Goal: Task Accomplishment & Management: Use online tool/utility

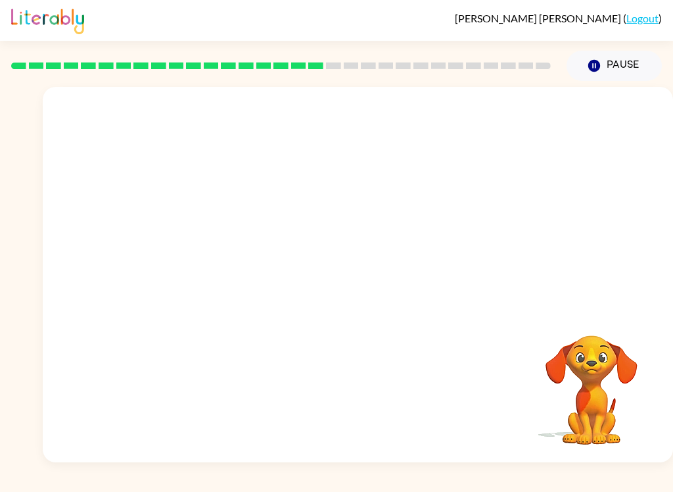
click at [316, 200] on video "Your browser must support playing .mp4 files to use Literably. Please try using…" at bounding box center [358, 197] width 630 height 221
click at [316, 208] on video "Your browser must support playing .mp4 files to use Literably. Please try using…" at bounding box center [358, 197] width 630 height 221
click at [397, 246] on video "Your browser must support playing .mp4 files to use Literably. Please try using…" at bounding box center [358, 197] width 630 height 221
click at [438, 210] on video "Your browser must support playing .mp4 files to use Literably. Please try using…" at bounding box center [358, 197] width 630 height 221
click at [422, 233] on div at bounding box center [358, 274] width 630 height 375
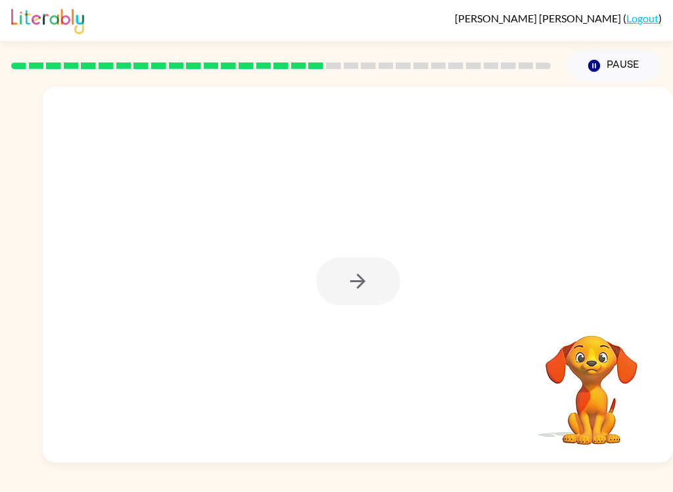
click at [378, 291] on div at bounding box center [358, 281] width 84 height 48
click at [381, 279] on div at bounding box center [358, 281] width 84 height 48
click at [370, 290] on div at bounding box center [358, 281] width 84 height 48
click at [376, 283] on div at bounding box center [358, 281] width 84 height 48
click at [363, 285] on div at bounding box center [358, 281] width 84 height 48
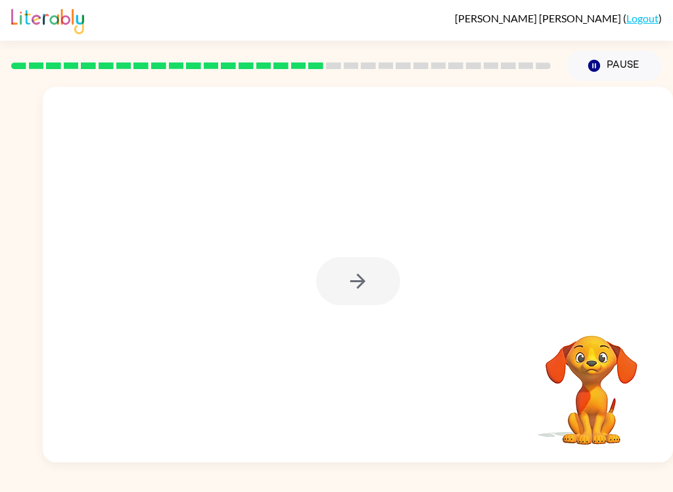
click at [365, 284] on div at bounding box center [358, 281] width 84 height 48
click at [362, 260] on div at bounding box center [358, 281] width 84 height 48
click at [365, 267] on div at bounding box center [358, 281] width 84 height 48
click at [370, 262] on div at bounding box center [358, 281] width 84 height 48
click at [349, 304] on button "button" at bounding box center [358, 281] width 84 height 48
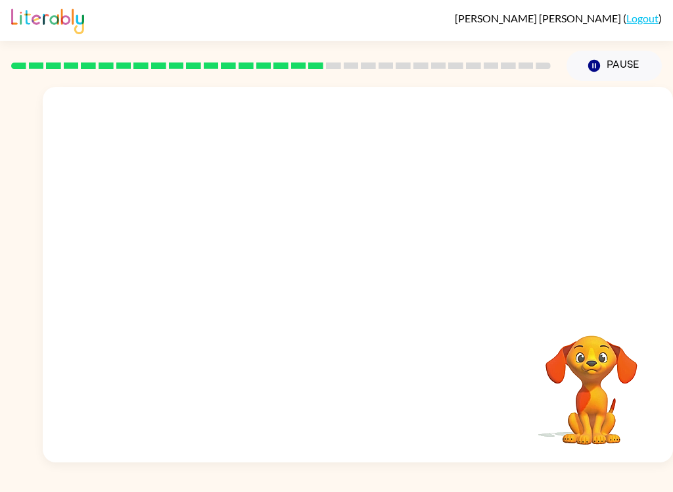
click at [364, 308] on div "Your browser must support playing .mp4 files to use Literably. Please try using…" at bounding box center [358, 274] width 630 height 375
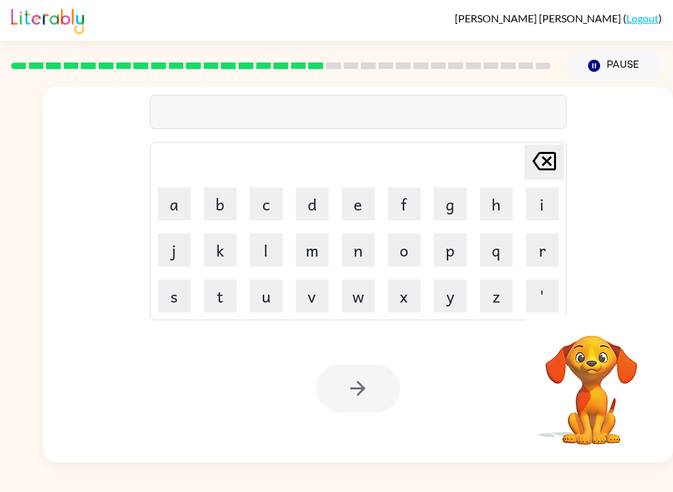
click at [534, 253] on button "r" at bounding box center [542, 249] width 33 height 33
click at [366, 209] on button "e" at bounding box center [358, 203] width 33 height 33
click at [181, 291] on button "s" at bounding box center [174, 295] width 33 height 33
click at [256, 203] on button "c" at bounding box center [266, 203] width 33 height 33
click at [361, 198] on button "e" at bounding box center [358, 203] width 33 height 33
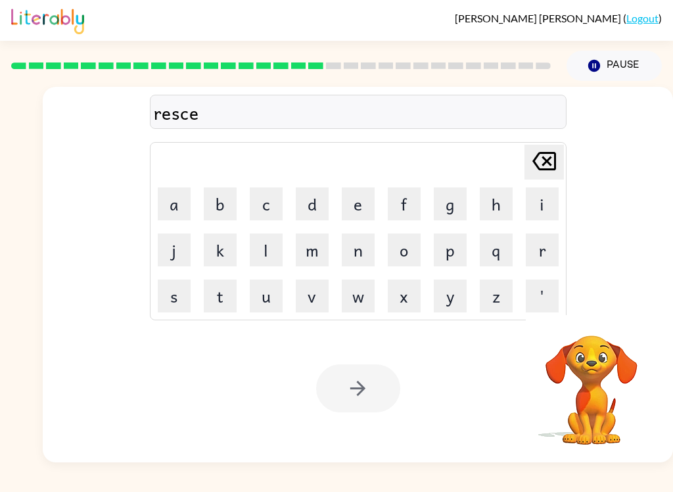
click at [174, 203] on button "a" at bounding box center [174, 203] width 33 height 33
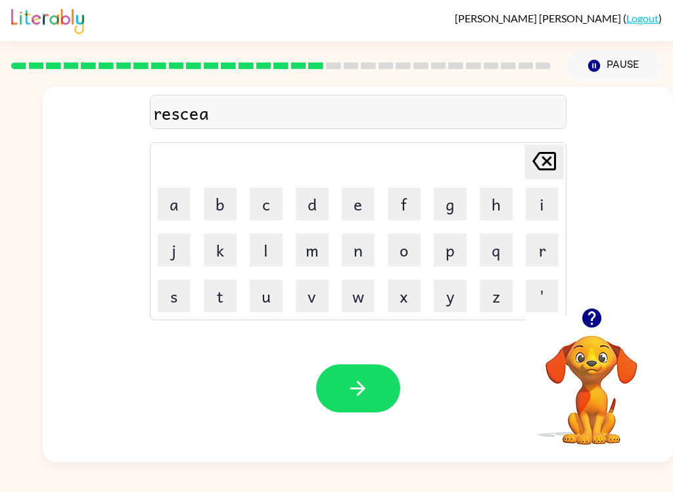
click at [176, 302] on button "s" at bounding box center [174, 295] width 33 height 33
click at [212, 305] on button "t" at bounding box center [220, 295] width 33 height 33
click at [379, 400] on button "button" at bounding box center [358, 388] width 84 height 48
click at [173, 197] on button "a" at bounding box center [174, 203] width 33 height 33
click at [532, 155] on icon "[PERSON_NAME] last character input" at bounding box center [544, 161] width 32 height 32
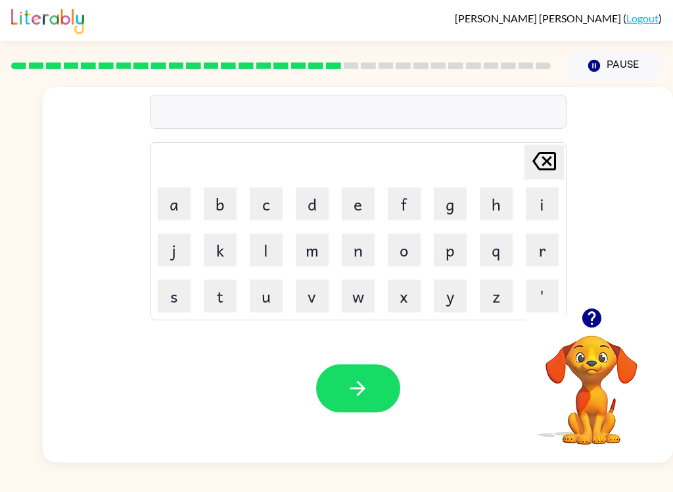
click at [592, 365] on video "Your browser must support playing .mp4 files to use Literably. Please try using…" at bounding box center [591, 380] width 131 height 131
click at [585, 355] on video "Your browser must support playing .mp4 files to use Literably. Please try using…" at bounding box center [591, 380] width 131 height 131
click at [599, 314] on icon "button" at bounding box center [591, 317] width 19 height 19
click at [179, 200] on button "a" at bounding box center [174, 203] width 33 height 33
click at [544, 252] on button "r" at bounding box center [542, 249] width 33 height 33
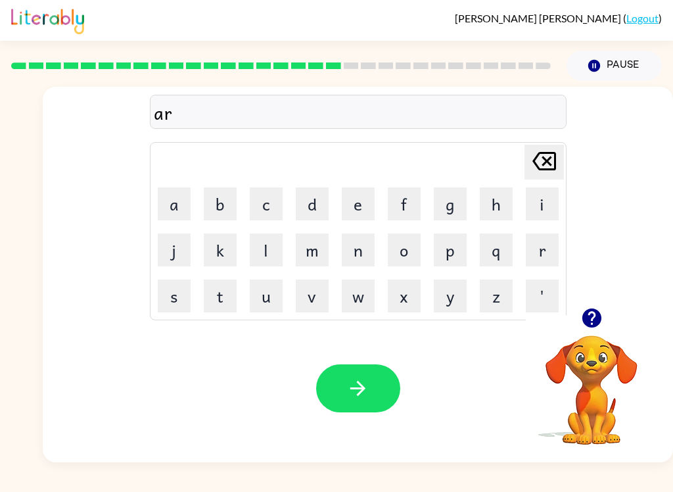
click at [223, 300] on button "t" at bounding box center [220, 295] width 33 height 33
click at [536, 244] on button "r" at bounding box center [542, 249] width 33 height 33
click at [179, 201] on button "a" at bounding box center [174, 203] width 33 height 33
click at [540, 218] on button "i" at bounding box center [542, 203] width 33 height 33
click at [377, 390] on button "button" at bounding box center [358, 388] width 84 height 48
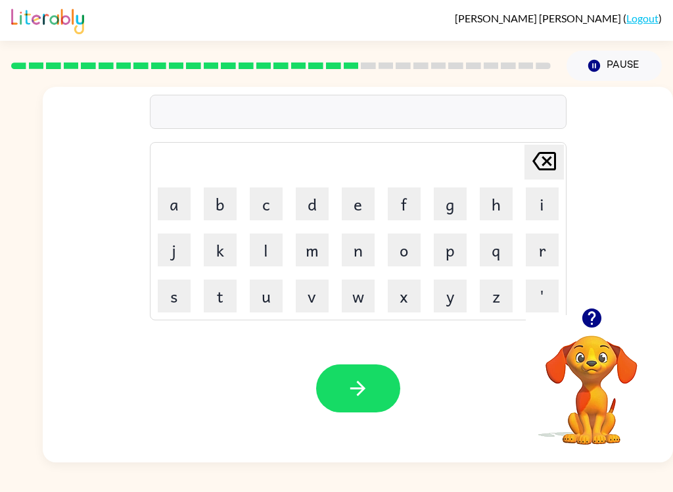
click at [411, 209] on button "f" at bounding box center [404, 203] width 33 height 33
click at [409, 243] on button "o" at bounding box center [404, 249] width 33 height 33
click at [266, 244] on button "l" at bounding box center [266, 249] width 33 height 33
click at [419, 251] on button "o" at bounding box center [404, 249] width 33 height 33
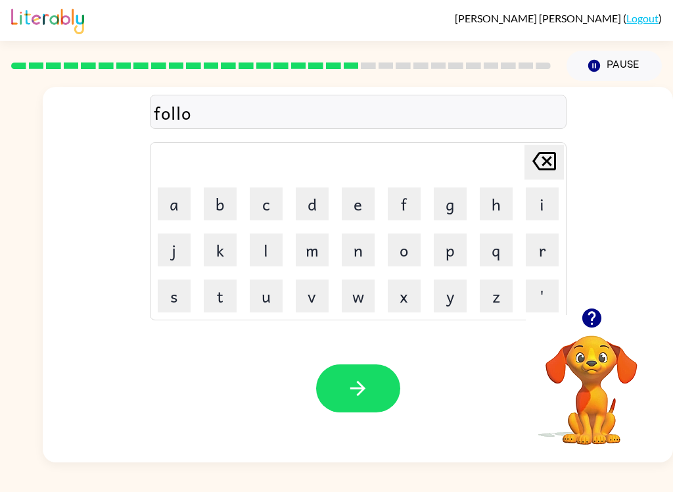
click at [364, 297] on button "w" at bounding box center [358, 295] width 33 height 33
click at [373, 197] on button "e" at bounding box center [358, 203] width 33 height 33
click at [315, 207] on button "d" at bounding box center [312, 203] width 33 height 33
click at [373, 368] on button "button" at bounding box center [358, 388] width 84 height 48
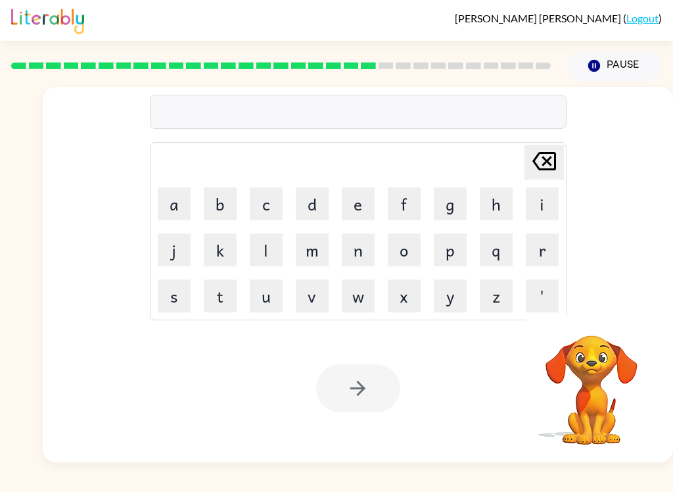
click at [594, 356] on video "Your browser must support playing .mp4 files to use Literably. Please try using…" at bounding box center [591, 380] width 131 height 131
click at [612, 354] on video "Your browser must support playing .mp4 files to use Literably. Please try using…" at bounding box center [591, 380] width 131 height 131
click at [582, 392] on video "Your browser must support playing .mp4 files to use Literably. Please try using…" at bounding box center [591, 380] width 131 height 131
click at [579, 379] on video "Your browser must support playing .mp4 files to use Literably. Please try using…" at bounding box center [591, 380] width 131 height 131
click at [635, 69] on button "Pause Pause" at bounding box center [614, 66] width 95 height 30
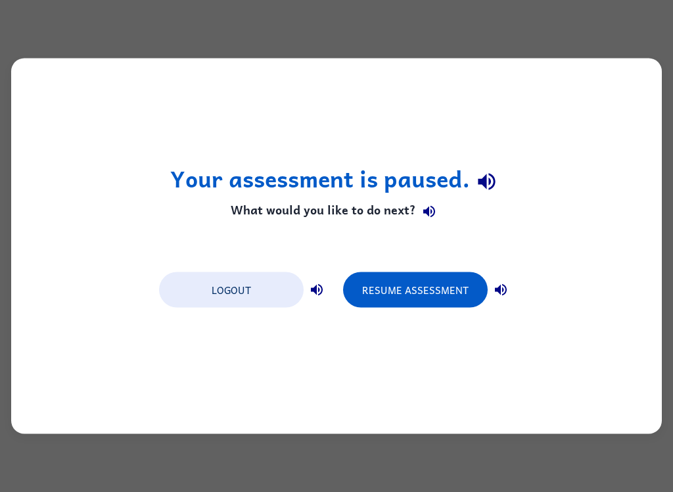
click at [443, 284] on button "Resume Assessment" at bounding box center [415, 289] width 145 height 35
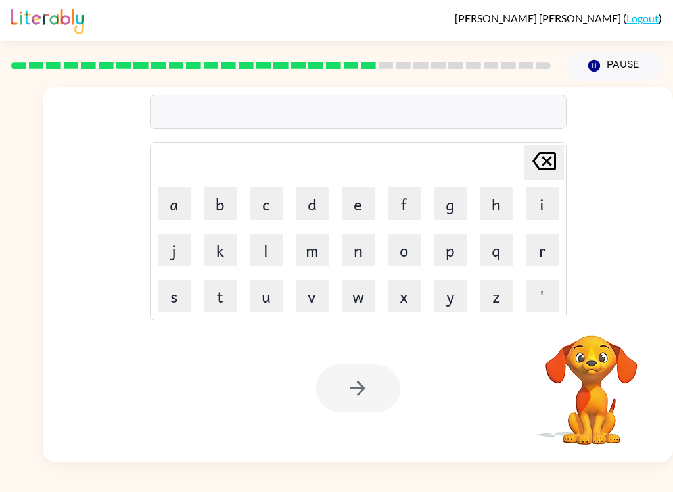
click at [174, 289] on button "s" at bounding box center [174, 295] width 33 height 33
click at [363, 208] on button "e" at bounding box center [358, 203] width 33 height 33
click at [363, 252] on button "n" at bounding box center [358, 249] width 33 height 33
click at [214, 296] on button "t" at bounding box center [220, 295] width 33 height 33
click at [362, 206] on button "e" at bounding box center [358, 203] width 33 height 33
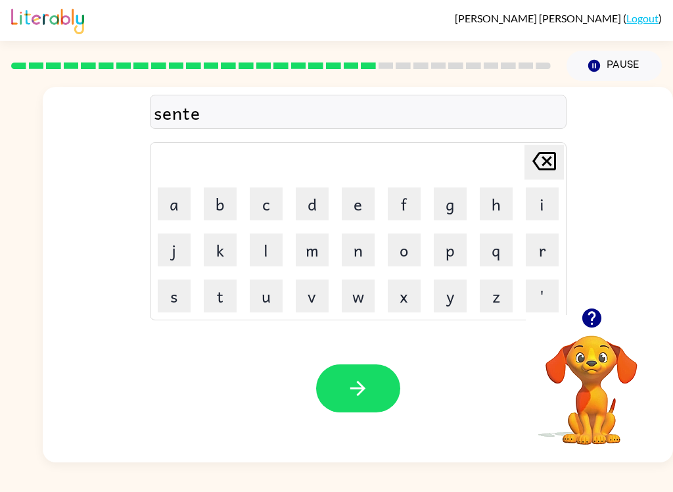
click at [454, 248] on button "p" at bounding box center [450, 249] width 33 height 33
click at [533, 207] on button "i" at bounding box center [542, 203] width 33 height 33
click at [307, 215] on button "d" at bounding box center [312, 203] width 33 height 33
click at [361, 383] on icon "button" at bounding box center [357, 388] width 23 height 23
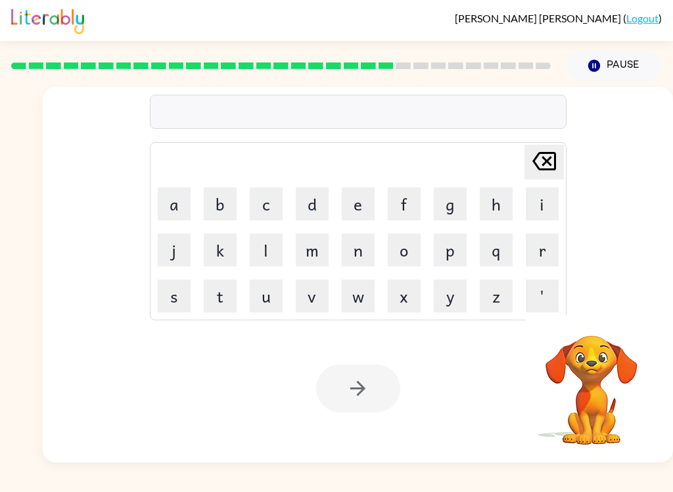
click at [613, 68] on button "Pause Pause" at bounding box center [614, 66] width 95 height 30
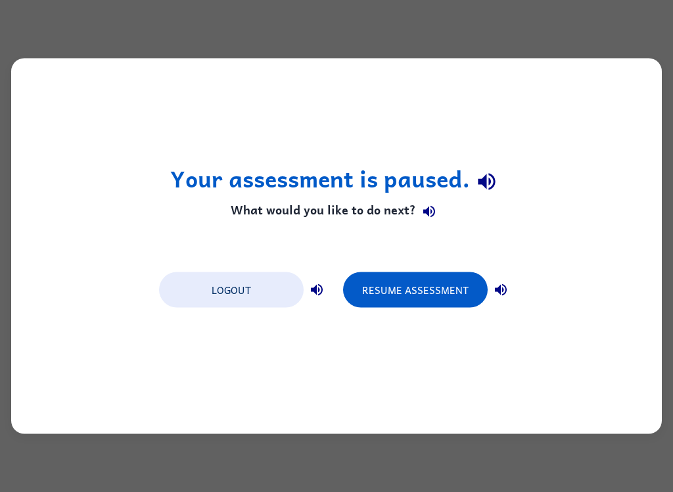
click at [461, 276] on button "Resume Assessment" at bounding box center [415, 289] width 145 height 35
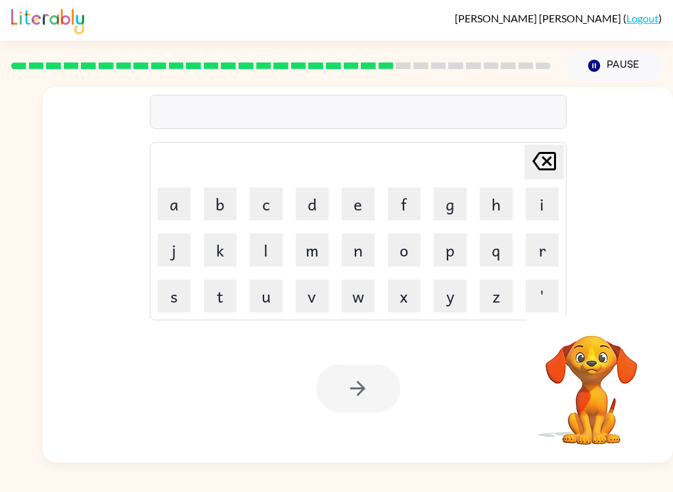
click at [182, 287] on button "s" at bounding box center [174, 295] width 33 height 33
click at [257, 294] on button "u" at bounding box center [266, 295] width 33 height 33
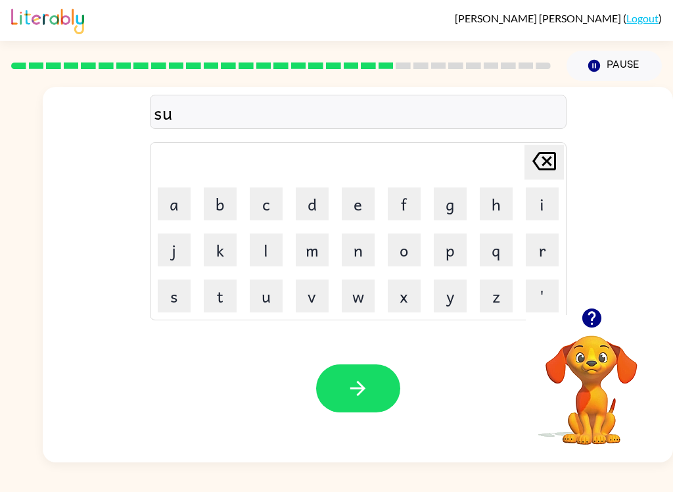
click at [220, 296] on button "t" at bounding box center [220, 295] width 33 height 33
click at [360, 202] on button "e" at bounding box center [358, 203] width 33 height 33
click at [543, 211] on button "i" at bounding box center [542, 203] width 33 height 33
click at [355, 262] on button "n" at bounding box center [358, 249] width 33 height 33
click at [377, 388] on button "button" at bounding box center [358, 388] width 84 height 48
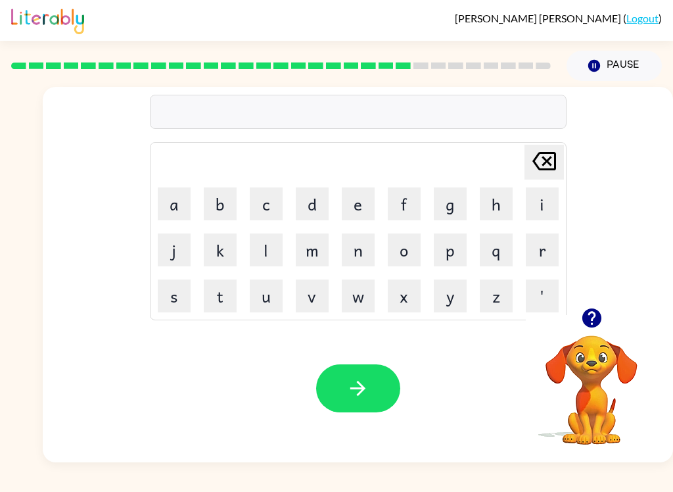
click at [576, 352] on video "Your browser must support playing .mp4 files to use Literably. Please try using…" at bounding box center [591, 380] width 131 height 131
click at [593, 360] on video "Your browser must support playing .mp4 files to use Literably. Please try using…" at bounding box center [591, 380] width 131 height 131
click at [601, 344] on video "Your browser must support playing .mp4 files to use Literably. Please try using…" at bounding box center [591, 380] width 131 height 131
click at [581, 331] on button "button" at bounding box center [592, 318] width 34 height 34
click at [590, 333] on video "Your browser must support playing .mp4 files to use Literably. Please try using…" at bounding box center [591, 380] width 131 height 131
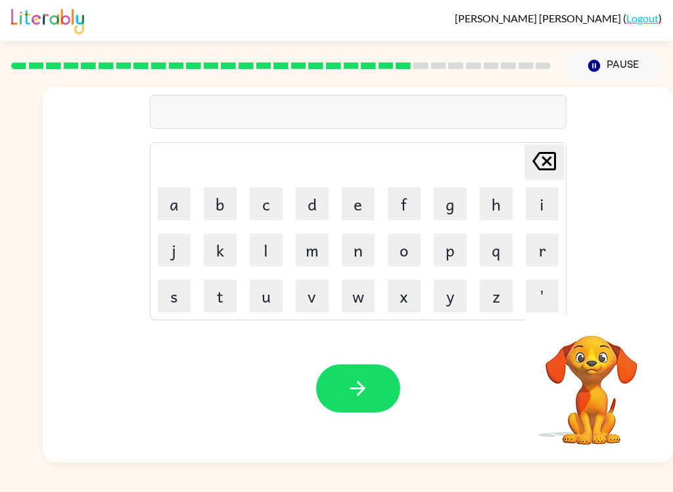
click at [404, 203] on button "f" at bounding box center [404, 203] width 33 height 33
click at [406, 255] on button "o" at bounding box center [404, 249] width 33 height 33
click at [539, 258] on button "r" at bounding box center [542, 249] width 33 height 33
click at [357, 301] on button "w" at bounding box center [358, 295] width 33 height 33
click at [363, 204] on button "e" at bounding box center [358, 203] width 33 height 33
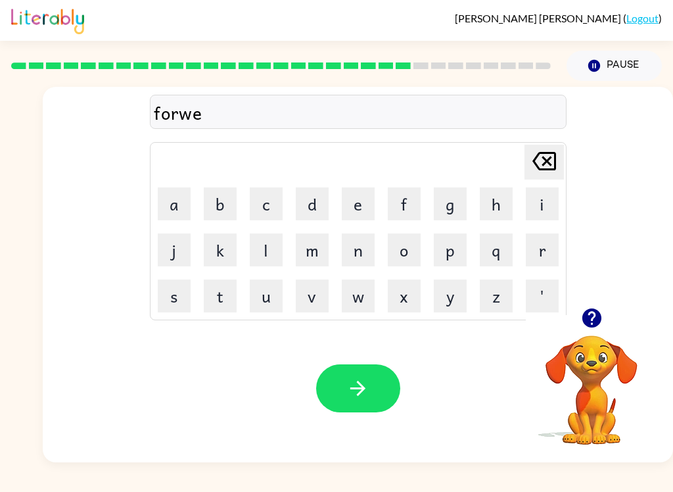
click at [544, 256] on button "r" at bounding box center [542, 249] width 33 height 33
click at [304, 214] on button "d" at bounding box center [312, 203] width 33 height 33
click at [368, 406] on button "button" at bounding box center [358, 388] width 84 height 48
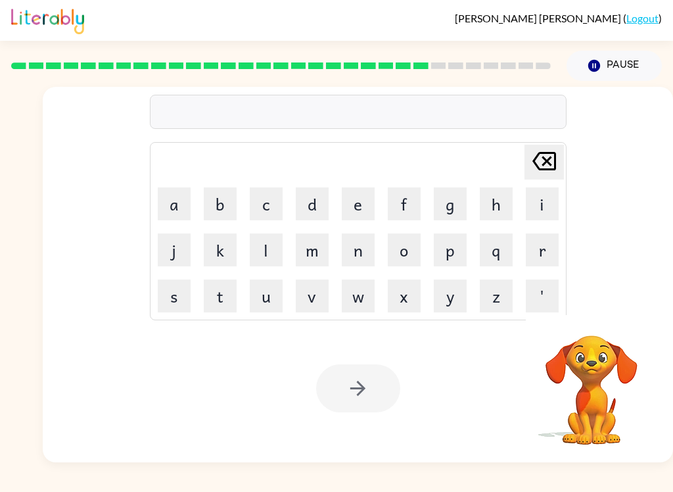
click at [539, 247] on button "r" at bounding box center [542, 249] width 33 height 33
click at [358, 206] on button "e" at bounding box center [358, 203] width 33 height 33
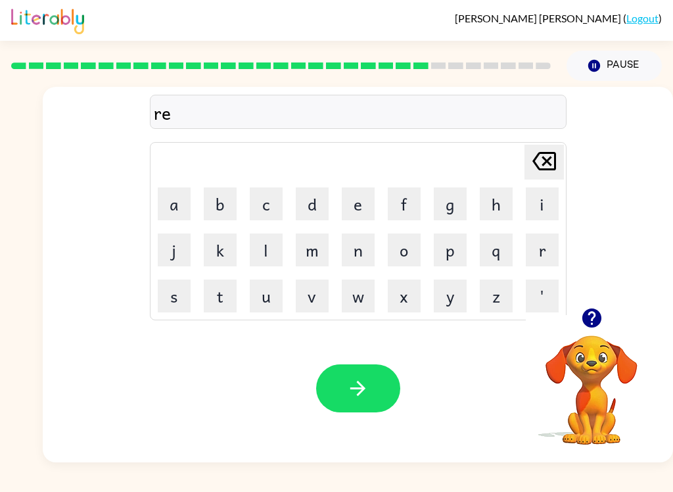
click at [176, 199] on button "a" at bounding box center [174, 203] width 33 height 33
click at [281, 234] on button "l" at bounding box center [266, 249] width 33 height 33
click at [180, 202] on button "a" at bounding box center [174, 203] width 33 height 33
click at [445, 293] on button "y" at bounding box center [450, 295] width 33 height 33
click at [323, 206] on button "d" at bounding box center [312, 203] width 33 height 33
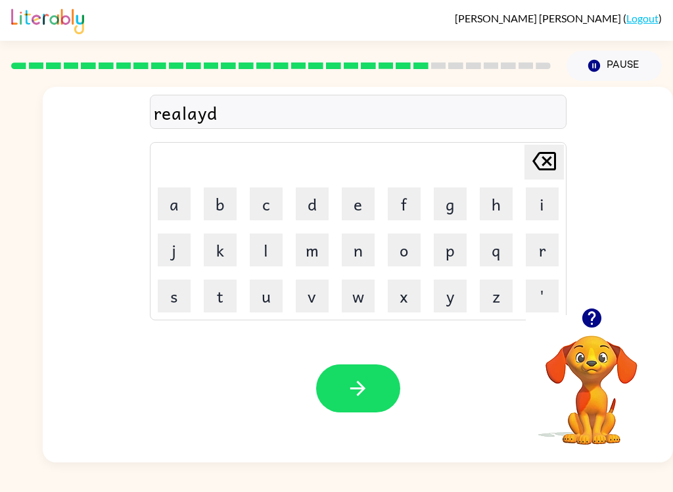
click at [364, 204] on button "e" at bounding box center [358, 203] width 33 height 33
click at [318, 196] on button "d" at bounding box center [312, 203] width 33 height 33
click at [389, 379] on button "button" at bounding box center [358, 388] width 84 height 48
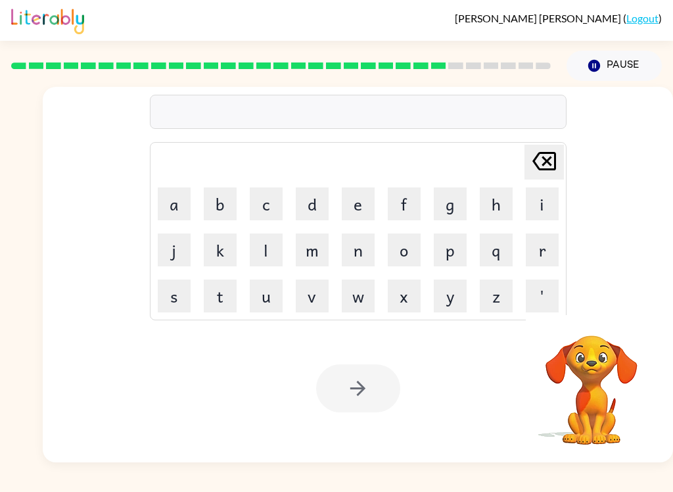
click at [625, 396] on video "Your browser must support playing .mp4 files to use Literably. Please try using…" at bounding box center [591, 380] width 131 height 131
click at [596, 384] on video "Your browser must support playing .mp4 files to use Literably. Please try using…" at bounding box center [591, 380] width 131 height 131
click at [610, 81] on button "Pause Pause" at bounding box center [614, 66] width 95 height 30
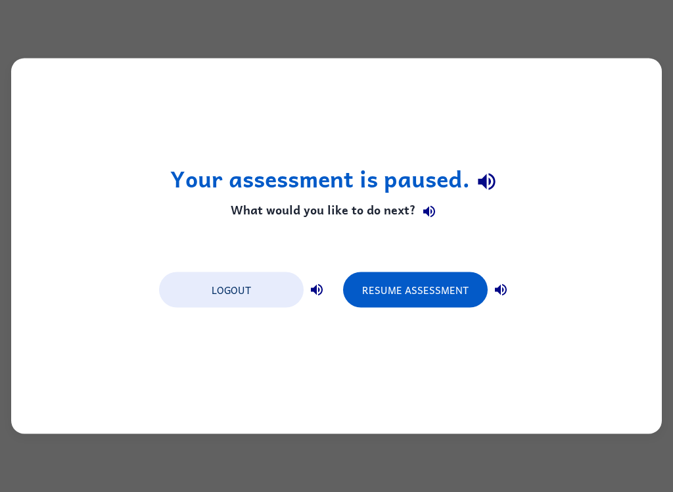
click at [474, 284] on button "Resume Assessment" at bounding box center [415, 289] width 145 height 35
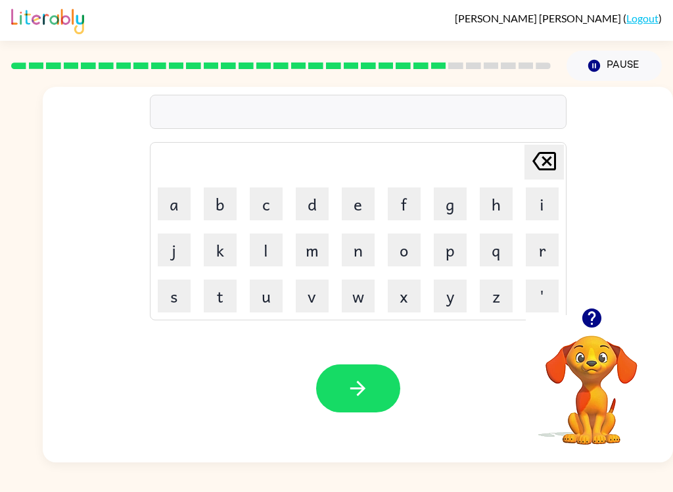
click at [445, 213] on button "g" at bounding box center [450, 203] width 33 height 33
click at [410, 256] on button "o" at bounding box center [404, 249] width 33 height 33
click at [222, 195] on button "b" at bounding box center [220, 203] width 33 height 33
click at [269, 244] on button "l" at bounding box center [266, 249] width 33 height 33
click at [550, 205] on button "i" at bounding box center [542, 203] width 33 height 33
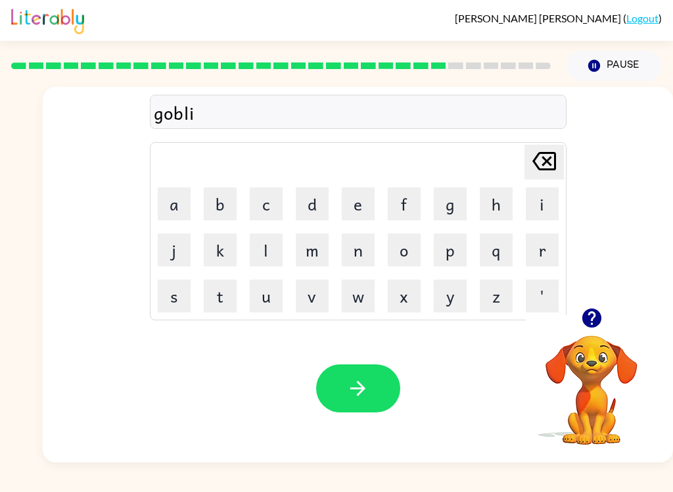
click at [373, 246] on button "n" at bounding box center [358, 249] width 33 height 33
click at [367, 390] on icon "button" at bounding box center [357, 388] width 23 height 23
click at [264, 252] on button "l" at bounding box center [266, 249] width 33 height 33
click at [174, 200] on button "a" at bounding box center [174, 203] width 33 height 33
click at [317, 246] on button "m" at bounding box center [312, 249] width 33 height 33
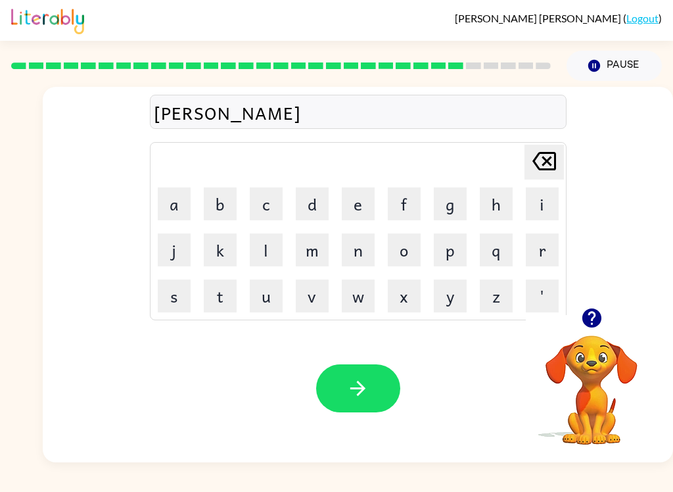
click at [227, 197] on button "b" at bounding box center [220, 203] width 33 height 33
click at [351, 208] on button "e" at bounding box center [358, 203] width 33 height 33
click at [548, 254] on button "r" at bounding box center [542, 249] width 33 height 33
click at [455, 192] on button "g" at bounding box center [450, 203] width 33 height 33
click at [177, 206] on button "a" at bounding box center [174, 203] width 33 height 33
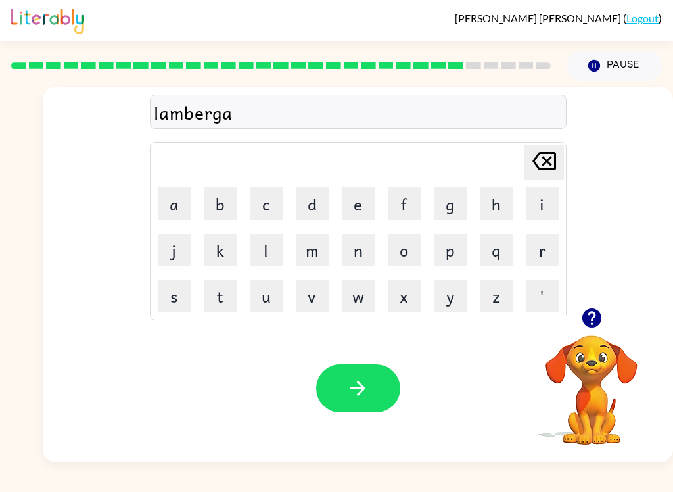
click at [262, 200] on button "c" at bounding box center [266, 203] width 33 height 33
click at [221, 250] on button "k" at bounding box center [220, 249] width 33 height 33
click at [363, 390] on icon "button" at bounding box center [357, 388] width 15 height 15
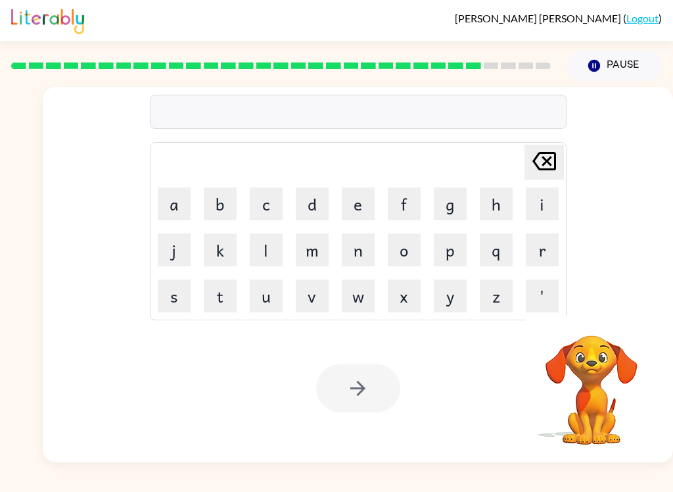
click at [638, 325] on video "Your browser must support playing .mp4 files to use Literably. Please try using…" at bounding box center [591, 380] width 131 height 131
click at [611, 344] on video "Your browser must support playing .mp4 files to use Literably. Please try using…" at bounding box center [591, 380] width 131 height 131
click at [597, 344] on video "Your browser must support playing .mp4 files to use Literably. Please try using…" at bounding box center [591, 380] width 131 height 131
click at [621, 58] on button "Pause Pause" at bounding box center [614, 66] width 95 height 30
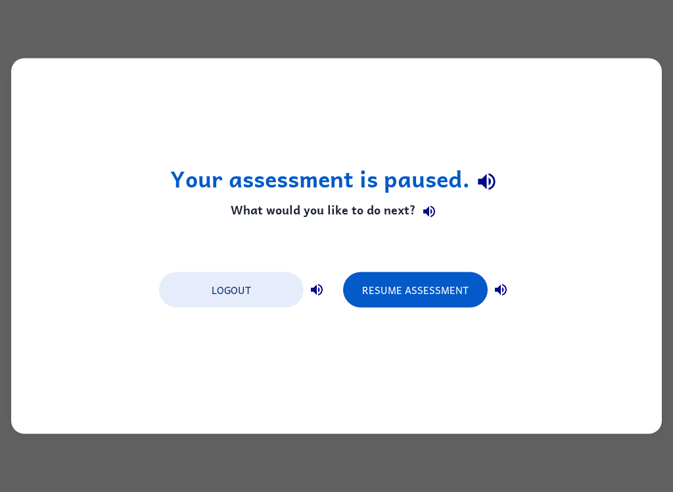
click at [441, 296] on button "Resume Assessment" at bounding box center [415, 289] width 145 height 35
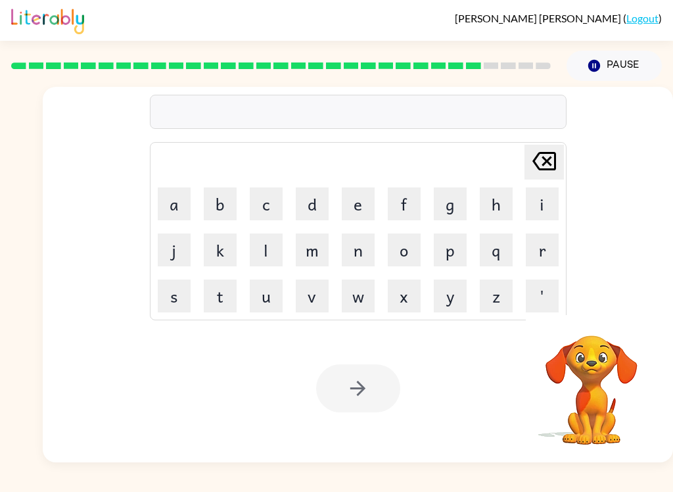
click at [612, 75] on button "Pause Pause" at bounding box center [614, 66] width 95 height 30
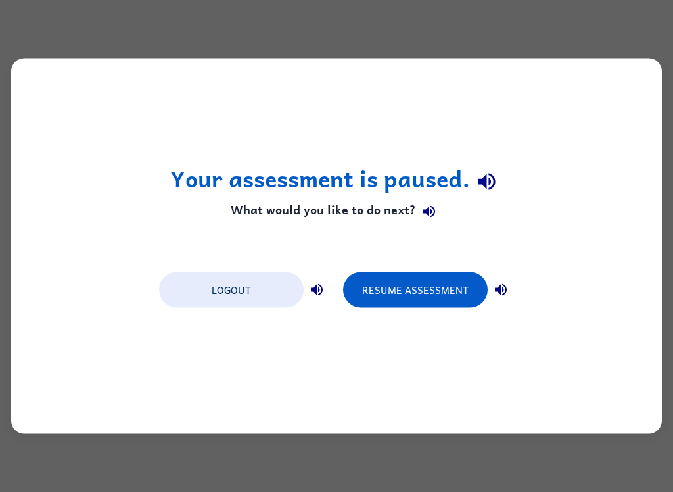
click at [458, 305] on button "Resume Assessment" at bounding box center [415, 289] width 145 height 35
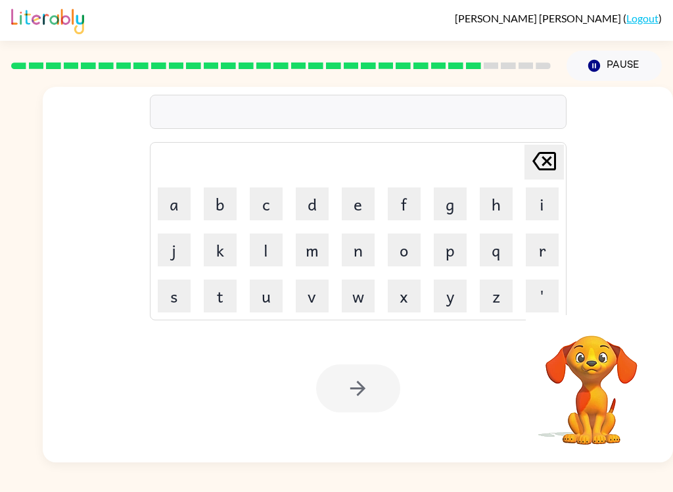
click at [609, 291] on div "[PERSON_NAME] last character input a b c d e f g h i j k l m n o p q r s t u v …" at bounding box center [358, 197] width 630 height 221
click at [623, 64] on button "Pause Pause" at bounding box center [614, 66] width 95 height 30
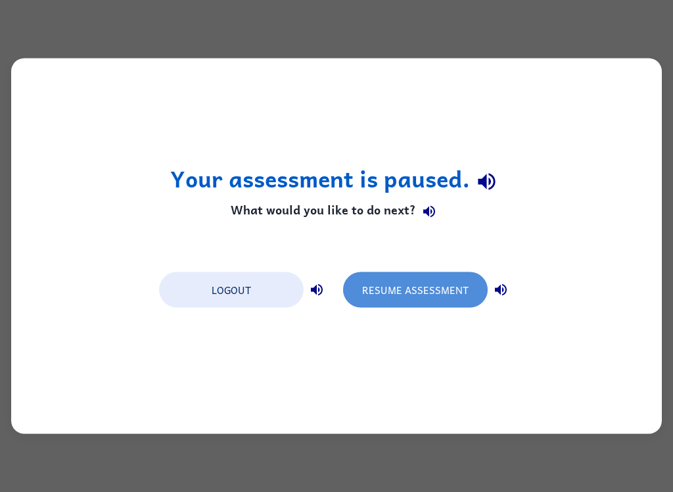
click at [440, 292] on button "Resume Assessment" at bounding box center [415, 289] width 145 height 35
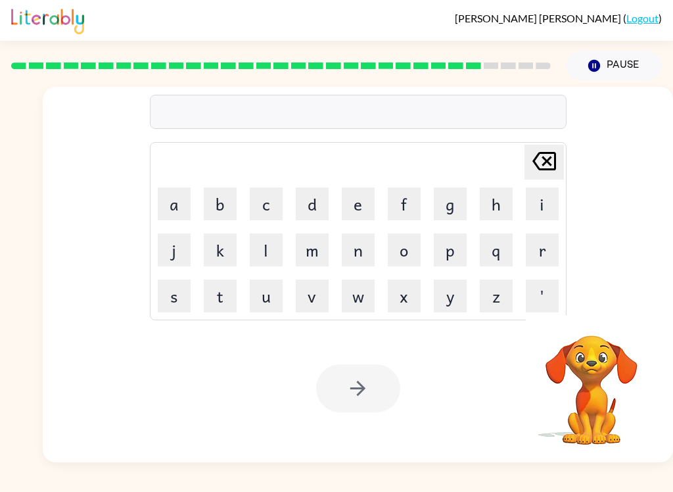
click at [456, 256] on button "p" at bounding box center [450, 249] width 33 height 33
click at [545, 210] on button "i" at bounding box center [542, 203] width 33 height 33
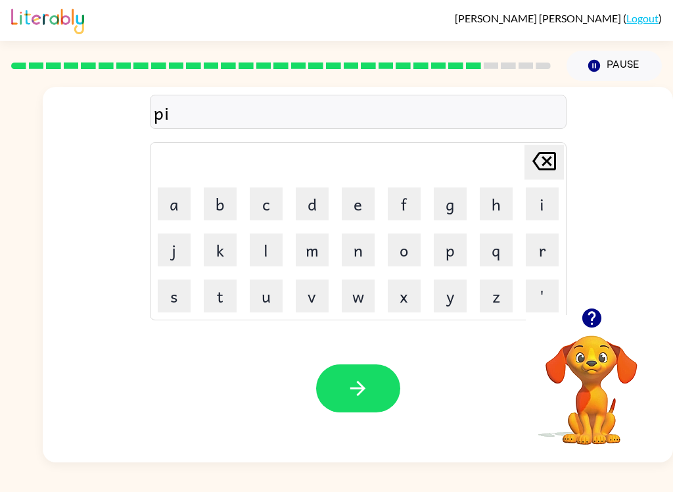
click at [364, 202] on button "e" at bounding box center [358, 203] width 33 height 33
click at [538, 252] on button "r" at bounding box center [542, 249] width 33 height 33
click at [252, 201] on button "c" at bounding box center [266, 203] width 33 height 33
click at [373, 389] on button "button" at bounding box center [358, 388] width 84 height 48
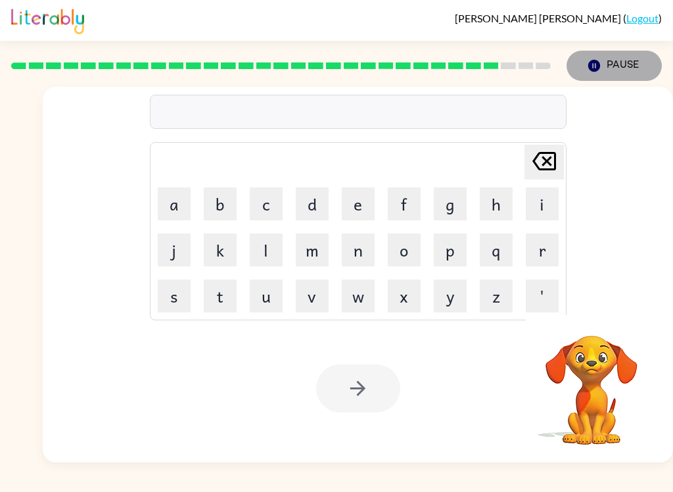
click at [636, 55] on button "Pause Pause" at bounding box center [614, 66] width 95 height 30
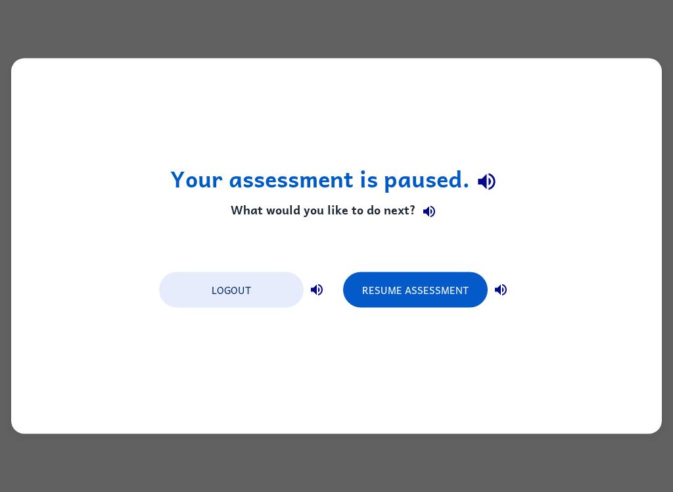
click at [430, 295] on button "Resume Assessment" at bounding box center [415, 289] width 145 height 35
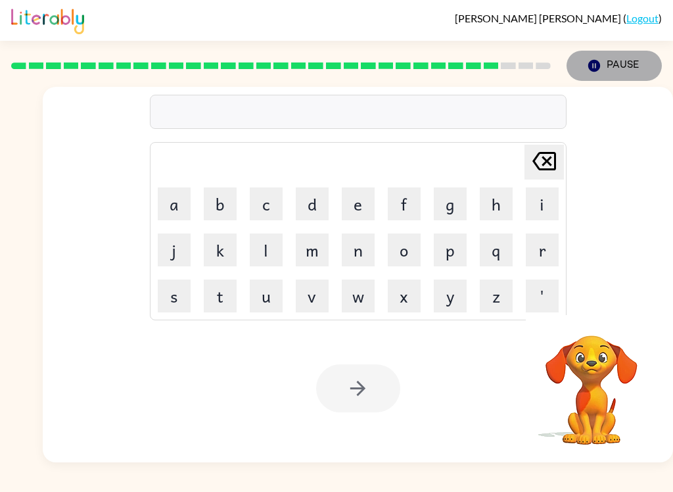
click at [618, 74] on button "Pause Pause" at bounding box center [614, 66] width 95 height 30
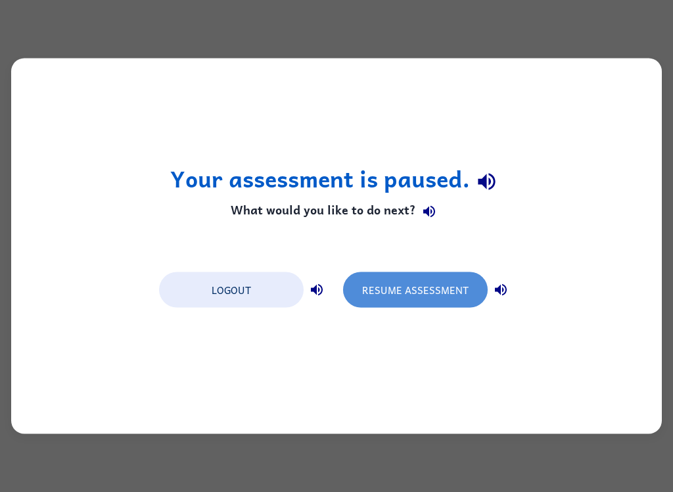
click at [410, 286] on button "Resume Assessment" at bounding box center [415, 289] width 145 height 35
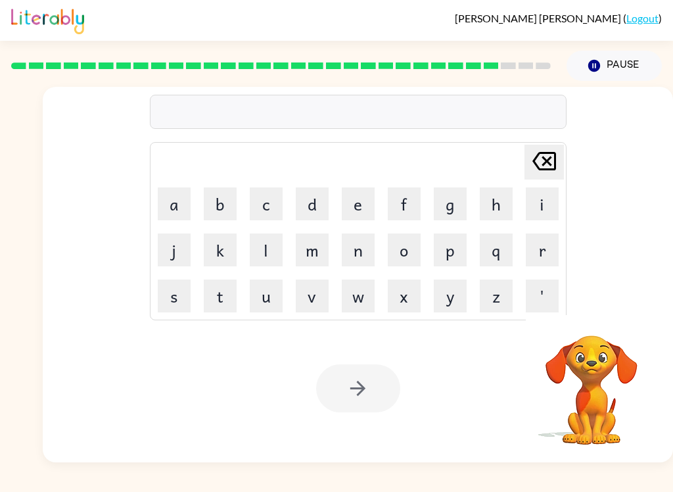
click at [634, 52] on button "Pause Pause" at bounding box center [614, 66] width 95 height 30
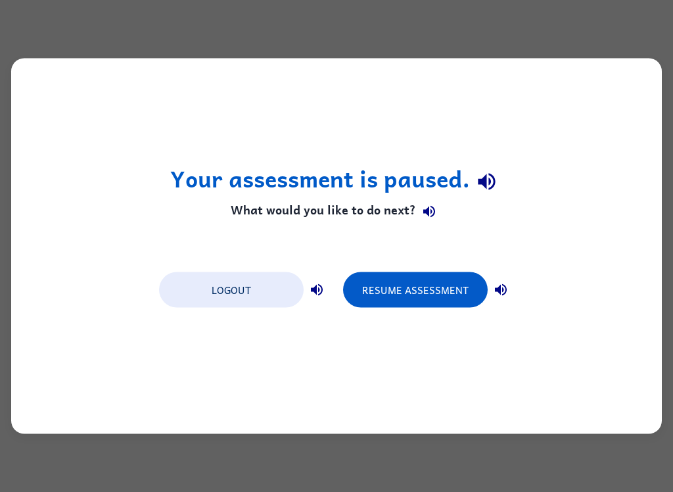
click at [621, 74] on div "Your assessment is paused. What would you like to do next? Logout Resume Assess…" at bounding box center [336, 246] width 651 height 375
click at [418, 276] on button "Resume Assessment" at bounding box center [415, 289] width 145 height 35
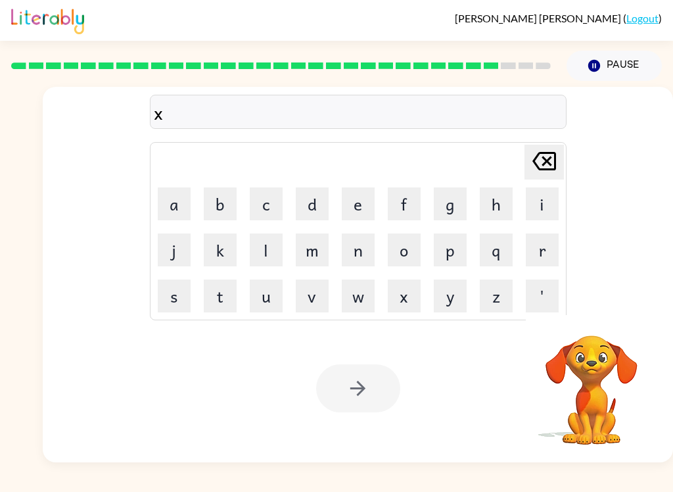
click at [550, 162] on icon "[PERSON_NAME] last character input" at bounding box center [544, 161] width 32 height 32
click at [340, 397] on div at bounding box center [358, 388] width 84 height 48
click at [364, 403] on div at bounding box center [358, 388] width 84 height 48
click at [337, 406] on div at bounding box center [358, 388] width 84 height 48
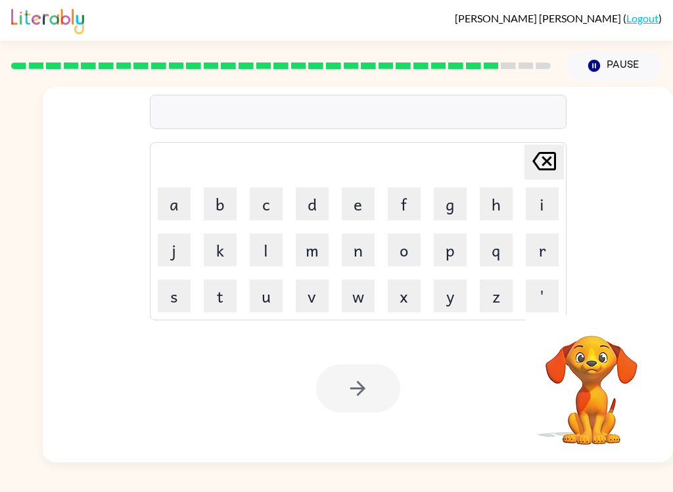
click at [337, 405] on div at bounding box center [358, 388] width 84 height 48
click at [637, 60] on button "Pause Pause" at bounding box center [614, 66] width 95 height 30
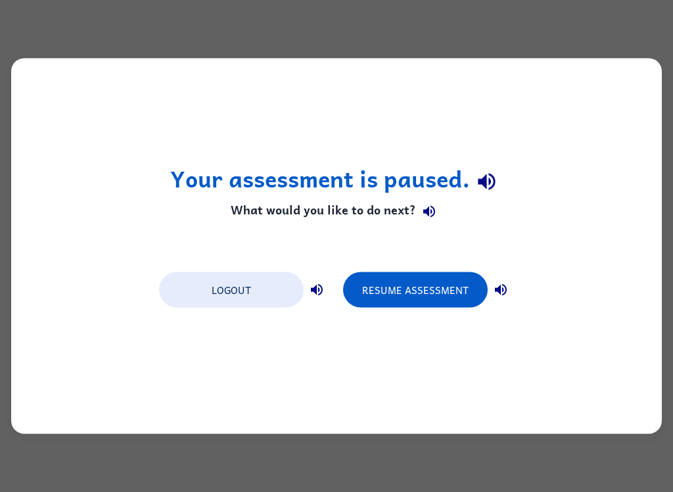
click at [442, 283] on button "Resume Assessment" at bounding box center [415, 289] width 145 height 35
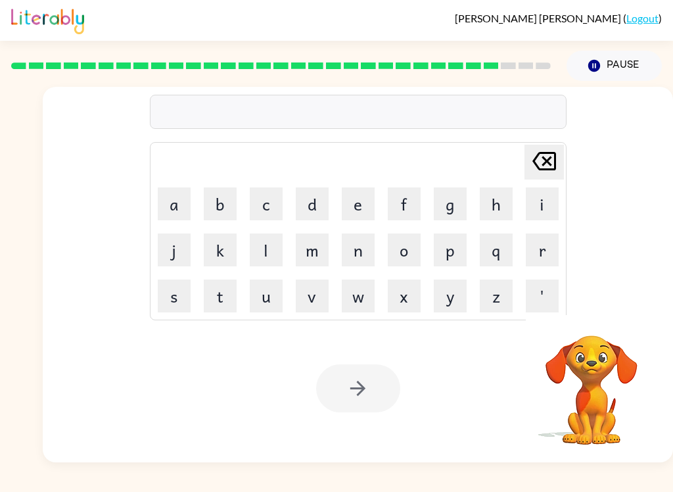
click at [630, 60] on button "Pause Pause" at bounding box center [614, 66] width 95 height 30
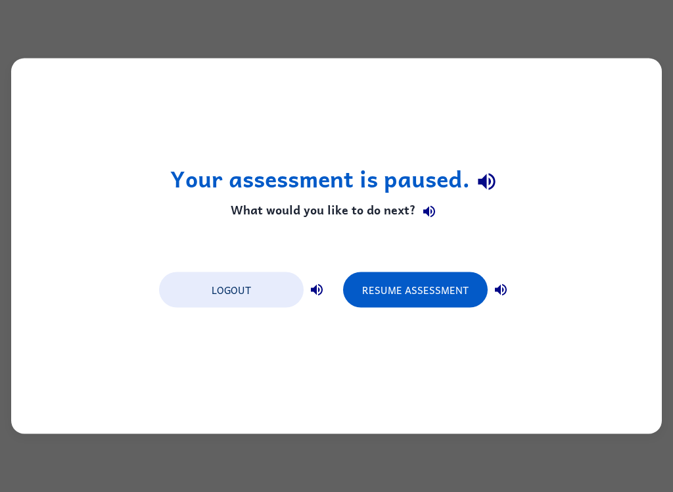
click at [438, 290] on button "Resume Assessment" at bounding box center [415, 289] width 145 height 35
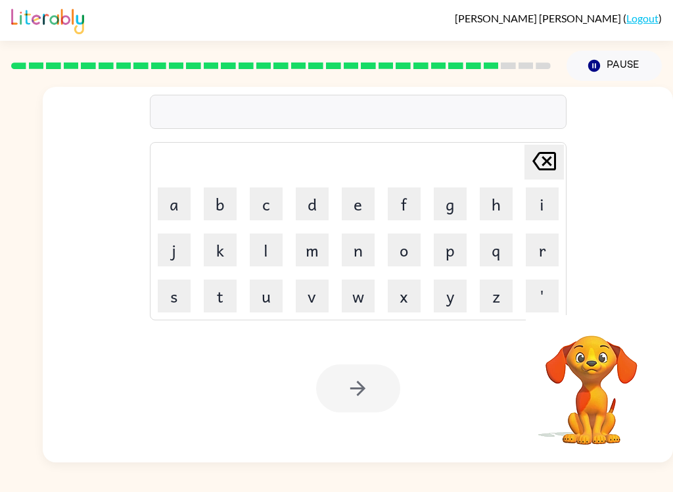
click at [561, 164] on button "[PERSON_NAME] last character input" at bounding box center [544, 162] width 39 height 35
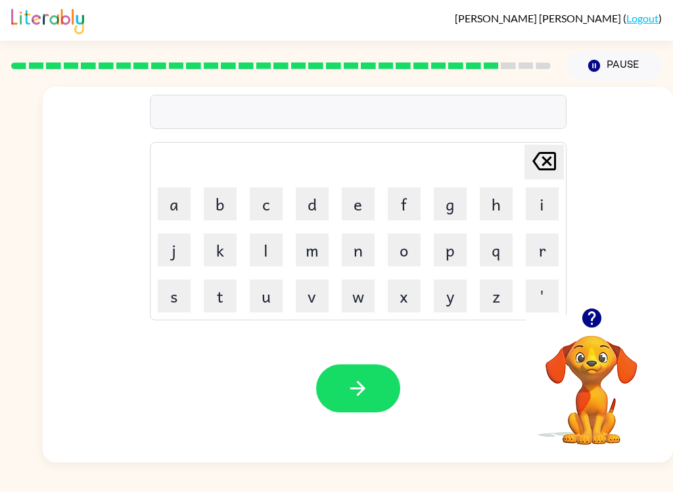
click at [219, 298] on button "t" at bounding box center [220, 295] width 33 height 33
click at [502, 206] on button "h" at bounding box center [496, 203] width 33 height 33
click at [542, 206] on button "i" at bounding box center [542, 203] width 33 height 33
click at [365, 243] on button "n" at bounding box center [358, 249] width 33 height 33
click at [364, 383] on icon "button" at bounding box center [357, 388] width 23 height 23
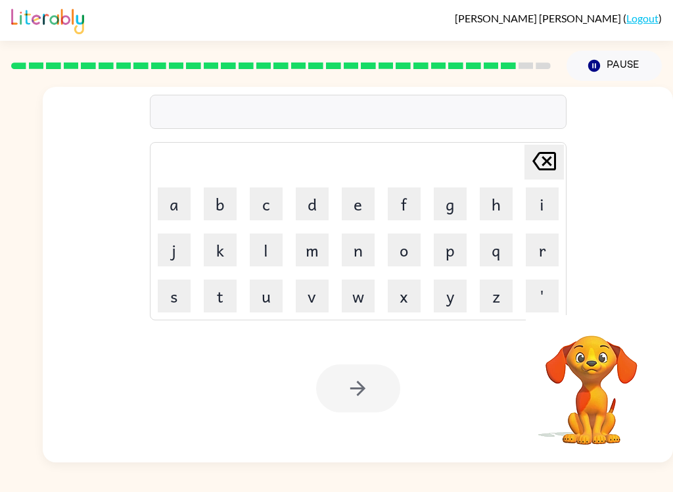
click at [629, 80] on button "Pause Pause" at bounding box center [614, 66] width 95 height 30
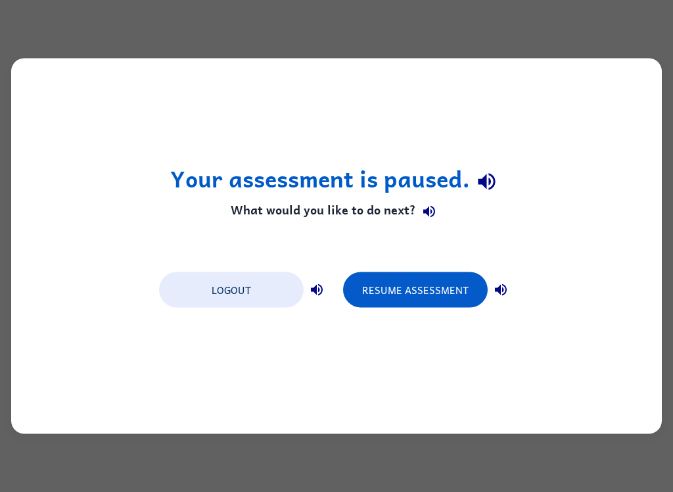
click at [457, 300] on button "Resume Assessment" at bounding box center [415, 289] width 145 height 35
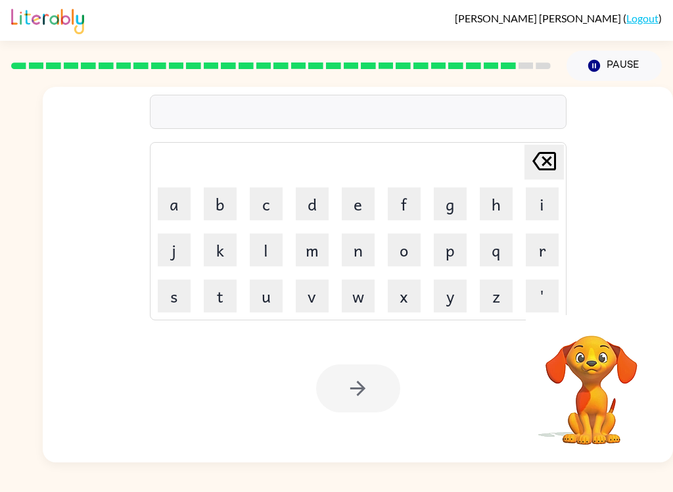
click at [181, 288] on button "s" at bounding box center [174, 295] width 33 height 33
click at [365, 197] on button "e" at bounding box center [358, 203] width 33 height 33
click at [273, 250] on button "l" at bounding box center [266, 249] width 33 height 33
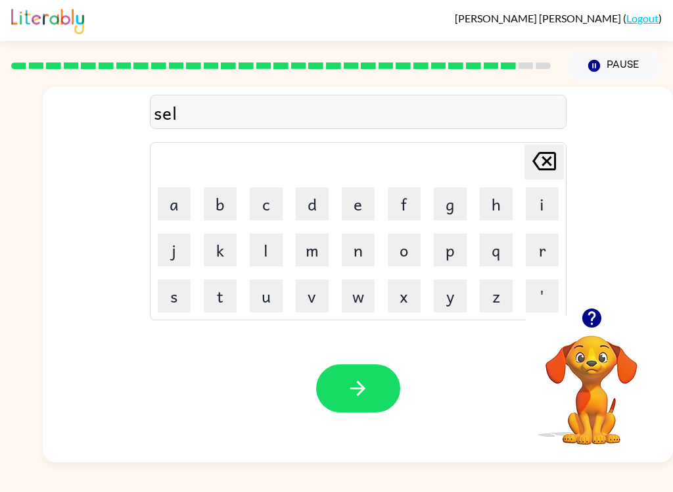
click at [319, 295] on button "v" at bounding box center [312, 295] width 33 height 33
click at [363, 206] on button "e" at bounding box center [358, 203] width 33 height 33
click at [542, 249] on button "r" at bounding box center [542, 249] width 33 height 33
click at [365, 302] on button "w" at bounding box center [358, 295] width 33 height 33
click at [362, 199] on button "e" at bounding box center [358, 203] width 33 height 33
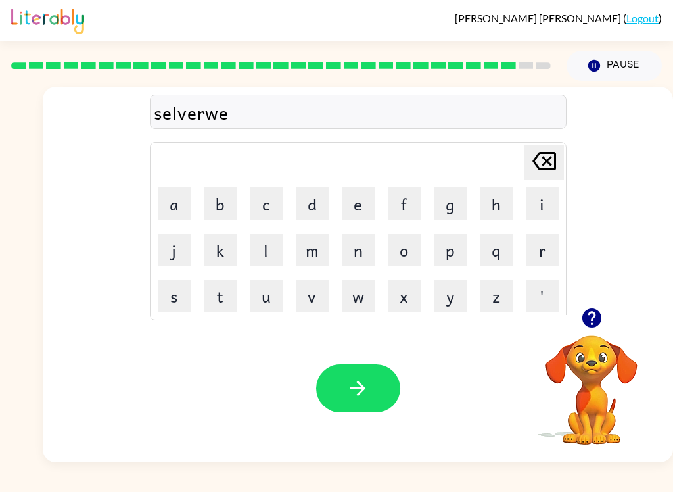
click at [546, 250] on button "r" at bounding box center [542, 249] width 33 height 33
click at [365, 194] on button "e" at bounding box center [358, 203] width 33 height 33
click at [381, 386] on button "button" at bounding box center [358, 388] width 84 height 48
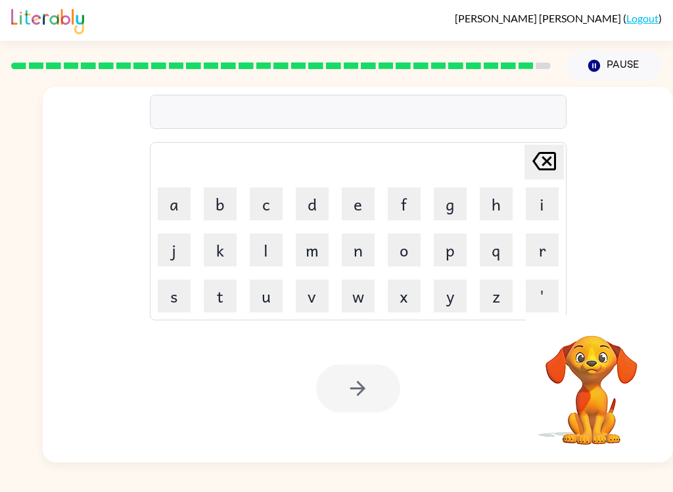
click at [504, 383] on div "Your browser must support playing .mp4 files to use Literably. Please try using…" at bounding box center [358, 388] width 630 height 148
click at [629, 59] on button "Pause Pause" at bounding box center [614, 66] width 95 height 30
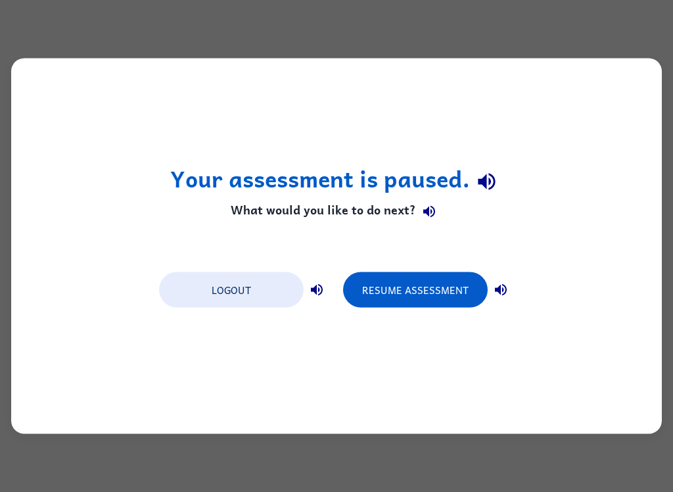
click at [431, 304] on button "Resume Assessment" at bounding box center [415, 289] width 145 height 35
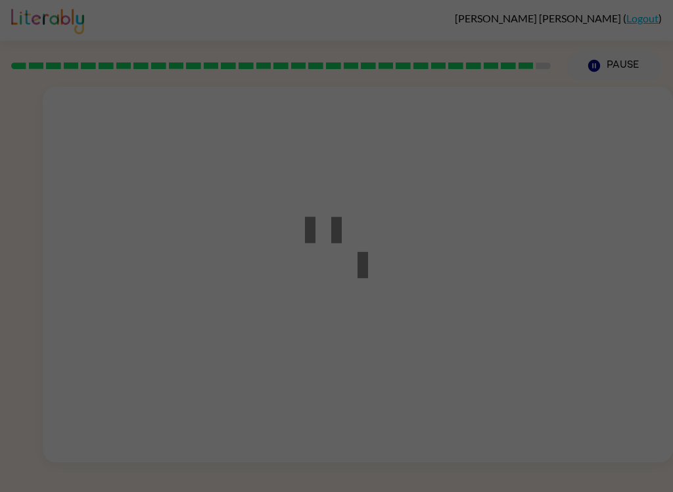
click at [431, 304] on div at bounding box center [336, 246] width 673 height 492
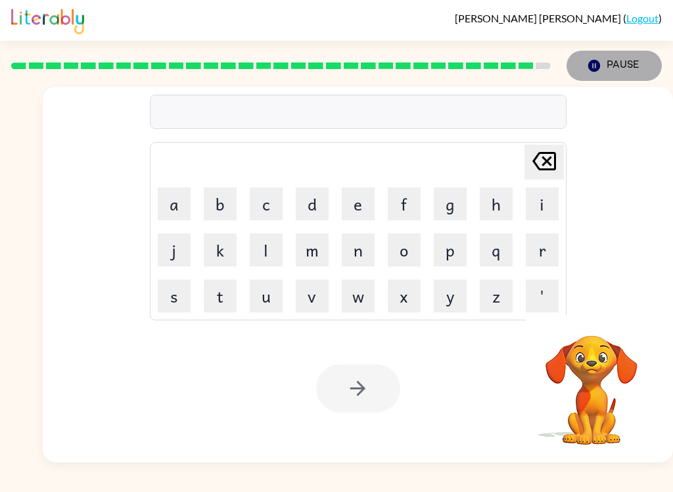
click at [622, 66] on button "Pause Pause" at bounding box center [614, 66] width 95 height 30
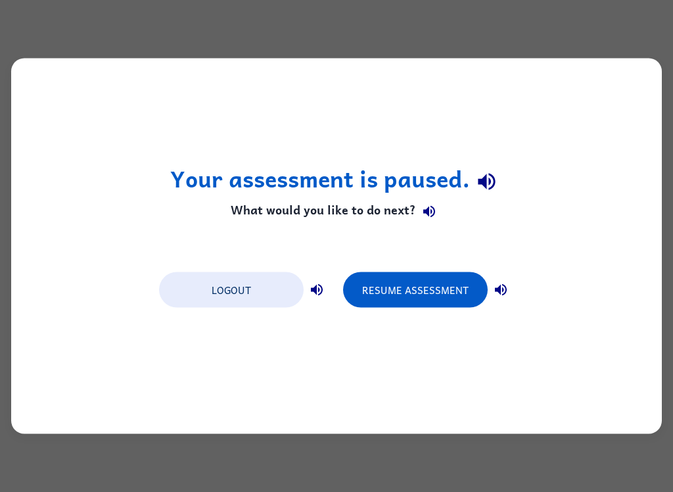
click at [427, 289] on button "Resume Assessment" at bounding box center [415, 289] width 145 height 35
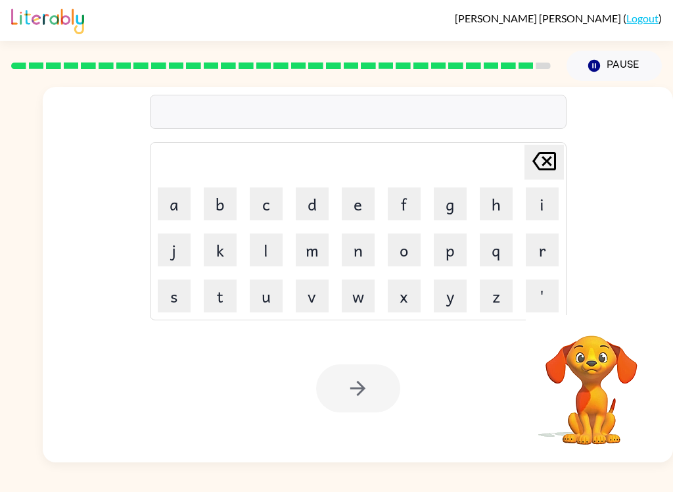
click at [559, 165] on button "[PERSON_NAME] last character input" at bounding box center [544, 162] width 39 height 35
click at [271, 295] on button "u" at bounding box center [266, 295] width 33 height 33
click at [369, 248] on button "n" at bounding box center [358, 249] width 33 height 33
click at [423, 281] on td "x" at bounding box center [404, 295] width 45 height 45
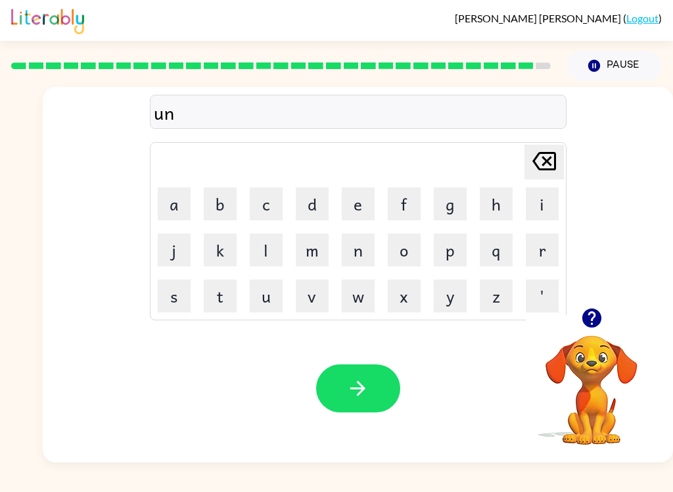
click at [410, 191] on button "f" at bounding box center [404, 203] width 33 height 33
click at [538, 247] on button "r" at bounding box center [542, 249] width 33 height 33
click at [174, 207] on button "a" at bounding box center [174, 203] width 33 height 33
click at [546, 191] on button "i" at bounding box center [542, 203] width 33 height 33
click at [318, 208] on button "d" at bounding box center [312, 203] width 33 height 33
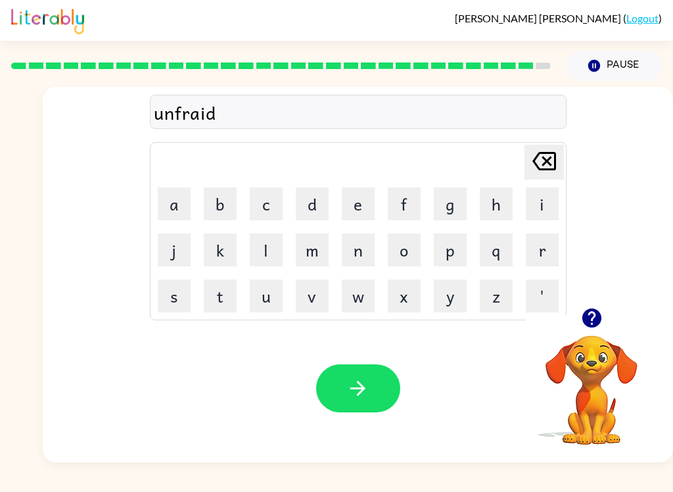
click at [348, 406] on button "button" at bounding box center [358, 388] width 84 height 48
